Goal: Use online tool/utility

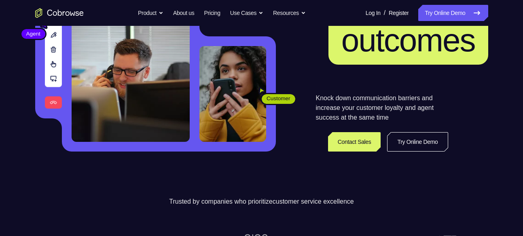
scroll to position [125, 0]
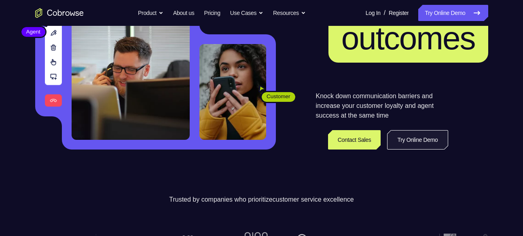
click at [417, 137] on link "Try Online Demo" at bounding box center [417, 139] width 61 height 19
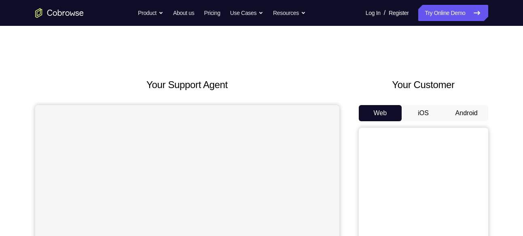
click at [466, 113] on button "Android" at bounding box center [466, 113] width 43 height 16
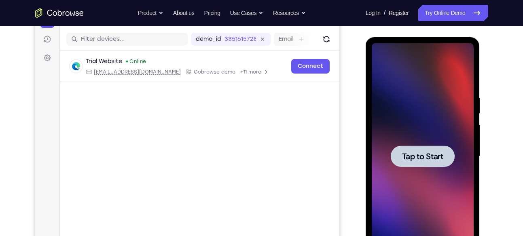
click at [424, 157] on span "Tap to Start" at bounding box center [422, 156] width 41 height 8
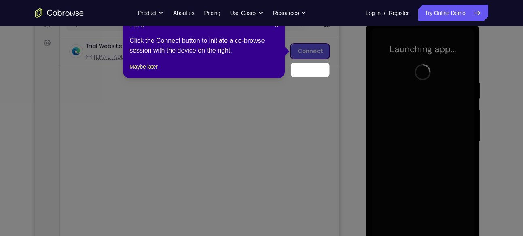
scroll to position [93, 0]
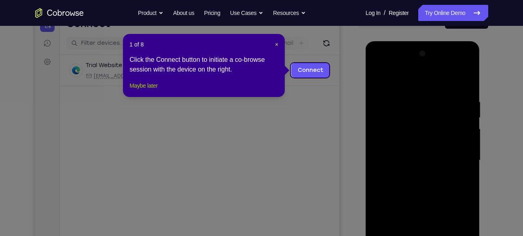
click at [157, 91] on button "Maybe later" at bounding box center [143, 86] width 28 height 10
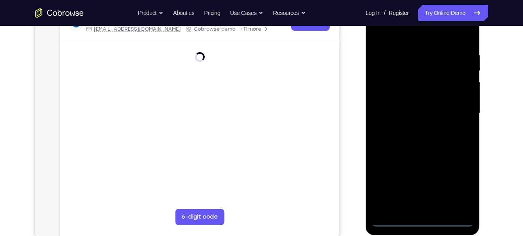
scroll to position [142, 0]
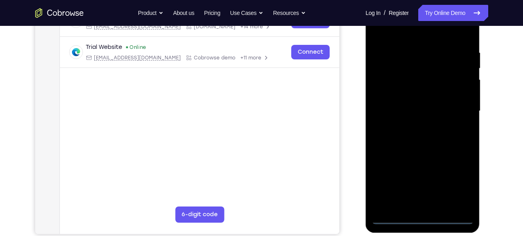
click at [423, 218] on div at bounding box center [423, 111] width 102 height 226
click at [455, 177] on div at bounding box center [423, 111] width 102 height 226
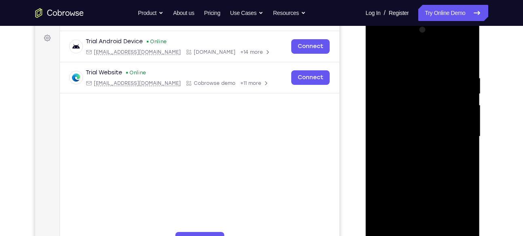
scroll to position [116, 0]
click at [380, 41] on div at bounding box center [423, 137] width 102 height 226
click at [379, 42] on div at bounding box center [423, 137] width 102 height 226
click at [458, 132] on div at bounding box center [423, 137] width 102 height 226
click at [411, 151] on div at bounding box center [423, 137] width 102 height 226
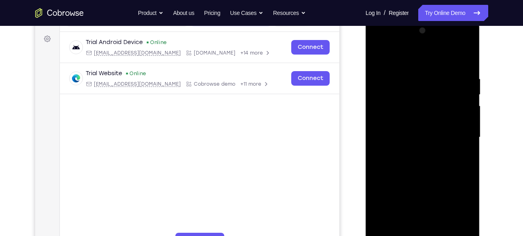
click at [435, 128] on div at bounding box center [423, 137] width 102 height 226
click at [411, 120] on div at bounding box center [423, 137] width 102 height 226
click at [462, 120] on div at bounding box center [423, 137] width 102 height 226
click at [390, 122] on div at bounding box center [423, 137] width 102 height 226
click at [411, 135] on div at bounding box center [423, 137] width 102 height 226
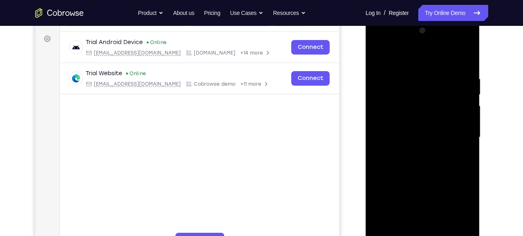
click at [413, 162] on div at bounding box center [423, 137] width 102 height 226
click at [462, 63] on div at bounding box center [423, 137] width 102 height 226
click at [465, 66] on div at bounding box center [423, 137] width 102 height 226
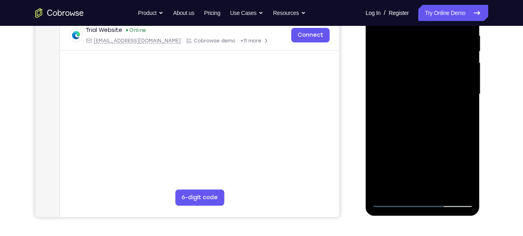
scroll to position [159, 0]
click at [440, 187] on div at bounding box center [423, 94] width 102 height 226
click at [428, 135] on div at bounding box center [423, 94] width 102 height 226
click at [450, 90] on div at bounding box center [423, 94] width 102 height 226
click at [458, 113] on div at bounding box center [423, 94] width 102 height 226
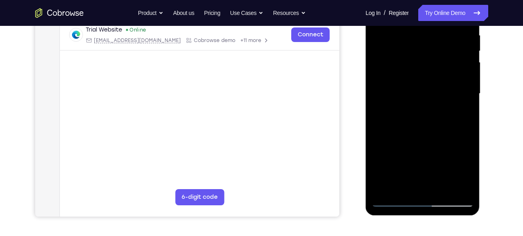
click at [463, 113] on div at bounding box center [423, 94] width 102 height 226
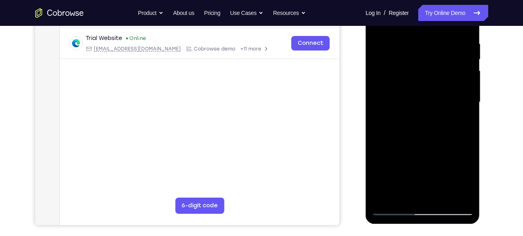
scroll to position [149, 0]
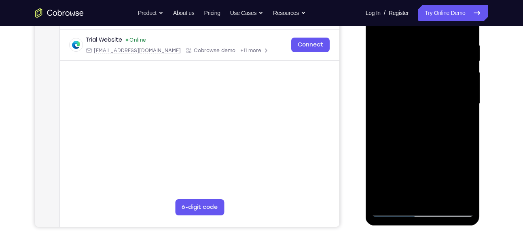
click at [406, 126] on div at bounding box center [423, 104] width 102 height 226
click at [461, 125] on div at bounding box center [423, 104] width 102 height 226
click at [463, 122] on div at bounding box center [423, 104] width 102 height 226
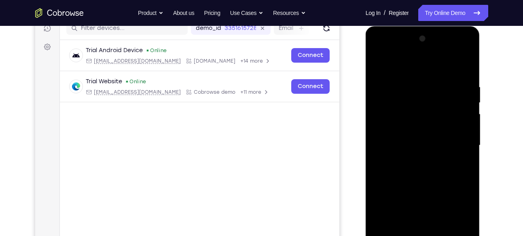
scroll to position [107, 0]
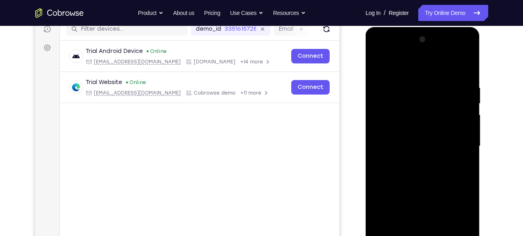
click at [377, 65] on div at bounding box center [423, 146] width 102 height 226
click at [384, 95] on div at bounding box center [423, 146] width 102 height 226
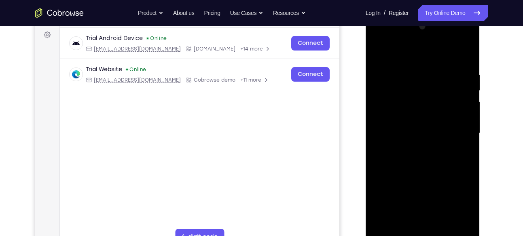
scroll to position [116, 0]
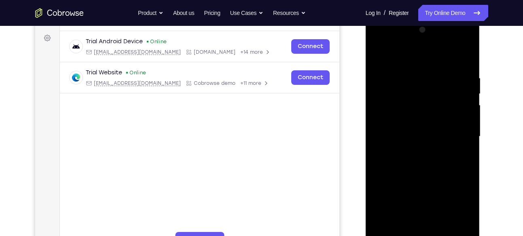
click at [463, 56] on div at bounding box center [423, 136] width 102 height 226
click at [433, 133] on div at bounding box center [423, 136] width 102 height 226
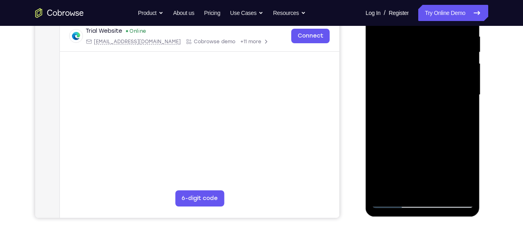
scroll to position [158, 0]
click at [458, 112] on div at bounding box center [423, 94] width 102 height 226
click at [460, 185] on div at bounding box center [423, 94] width 102 height 226
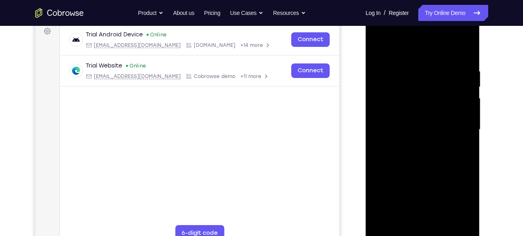
scroll to position [142, 0]
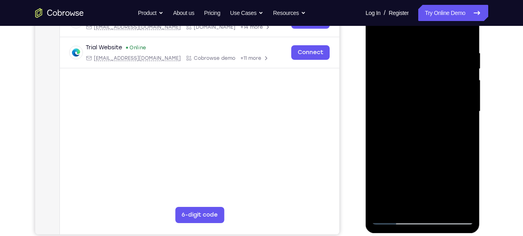
click at [393, 188] on div at bounding box center [423, 111] width 102 height 226
click at [461, 203] on div at bounding box center [423, 111] width 102 height 226
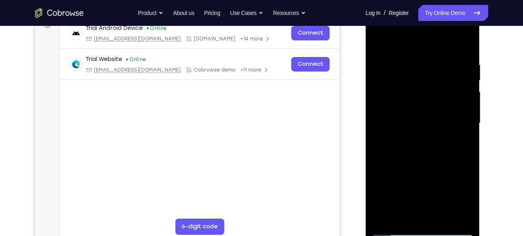
scroll to position [129, 0]
click at [376, 43] on div at bounding box center [423, 124] width 102 height 226
click at [413, 118] on div at bounding box center [423, 124] width 102 height 226
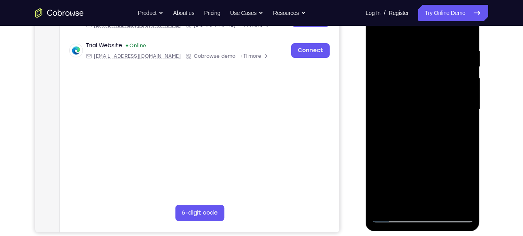
scroll to position [144, 0]
click at [421, 201] on div at bounding box center [423, 109] width 102 height 226
click at [460, 199] on div at bounding box center [423, 109] width 102 height 226
click at [424, 200] on div at bounding box center [423, 109] width 102 height 226
click at [414, 197] on div at bounding box center [423, 109] width 102 height 226
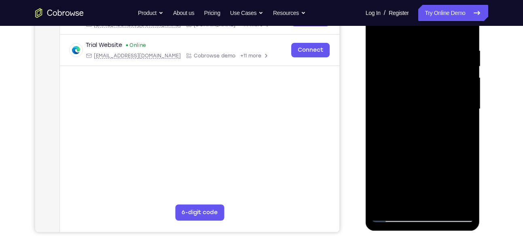
click at [411, 202] on div at bounding box center [423, 109] width 102 height 226
click at [408, 197] on div at bounding box center [423, 109] width 102 height 226
click at [404, 196] on div at bounding box center [423, 109] width 102 height 226
click at [405, 201] on div at bounding box center [423, 109] width 102 height 226
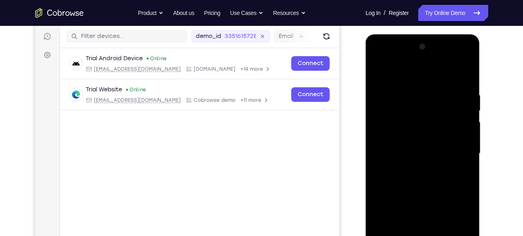
scroll to position [100, 0]
click at [377, 72] on div at bounding box center [423, 153] width 102 height 226
click at [433, 148] on div at bounding box center [423, 153] width 102 height 226
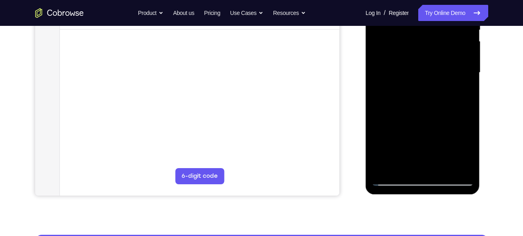
scroll to position [190, 0]
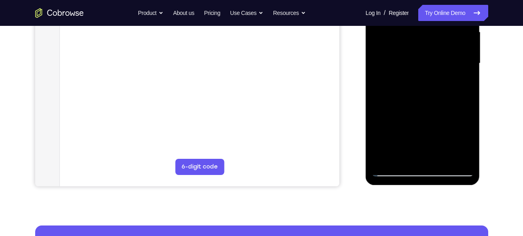
click at [462, 154] on div at bounding box center [423, 63] width 102 height 226
click at [461, 153] on div at bounding box center [423, 63] width 102 height 226
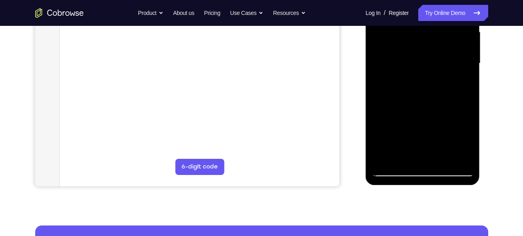
click at [461, 153] on div at bounding box center [423, 63] width 102 height 226
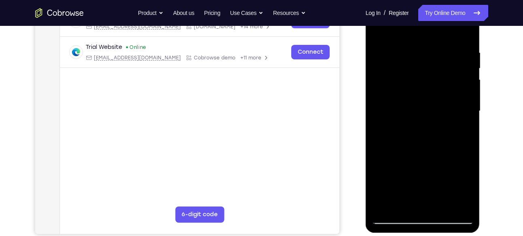
scroll to position [137, 0]
